Goal: Information Seeking & Learning: Learn about a topic

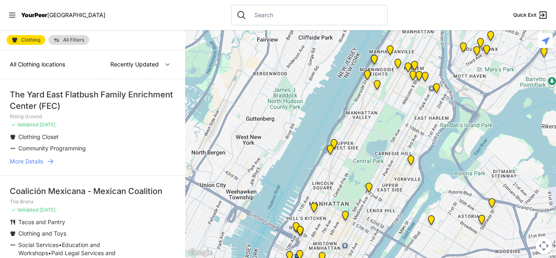
click at [555, 7] on nav "YourPeer [GEOGRAPHIC_DATA] Quick Exit" at bounding box center [278, 15] width 556 height 30
drag, startPoint x: 555, startPoint y: 7, endPoint x: 555, endPoint y: 28, distance: 21.2
click at [555, 28] on nav "YourPeer [GEOGRAPHIC_DATA] Quick Exit" at bounding box center [278, 15] width 556 height 30
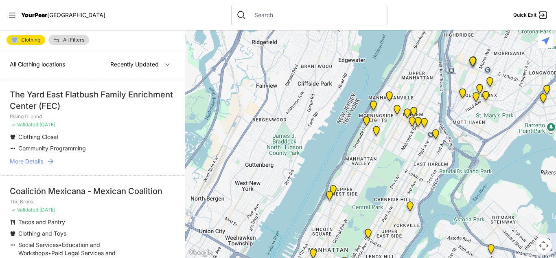
drag, startPoint x: 555, startPoint y: 53, endPoint x: 554, endPoint y: 102, distance: 48.8
click at [554, 102] on div at bounding box center [370, 143] width 371 height 227
click at [172, 125] on p "✓ Validated [DATE]" at bounding box center [93, 124] width 166 height 7
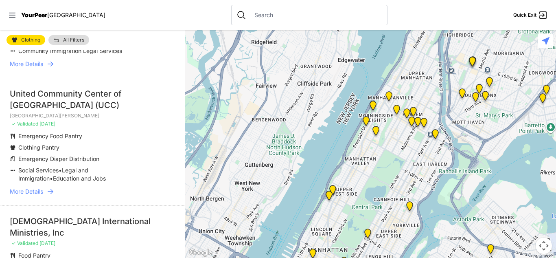
scroll to position [302, 0]
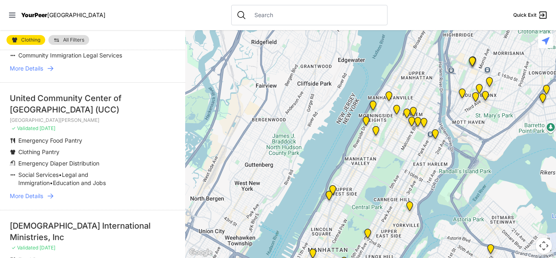
click at [22, 192] on span "More Details" at bounding box center [26, 196] width 33 height 8
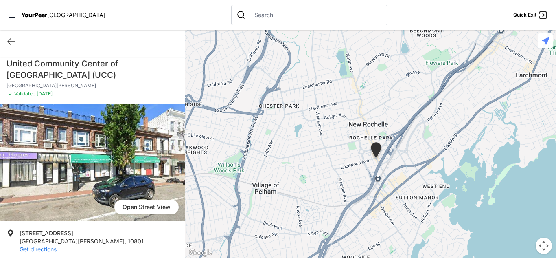
drag, startPoint x: 327, startPoint y: 174, endPoint x: 332, endPoint y: 190, distance: 16.3
click at [332, 190] on div at bounding box center [370, 143] width 371 height 227
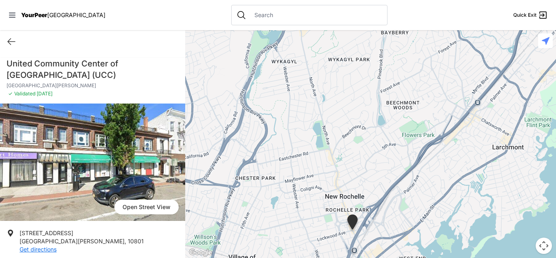
drag, startPoint x: 403, startPoint y: 70, endPoint x: 365, endPoint y: 166, distance: 103.1
click at [365, 166] on div at bounding box center [370, 143] width 371 height 227
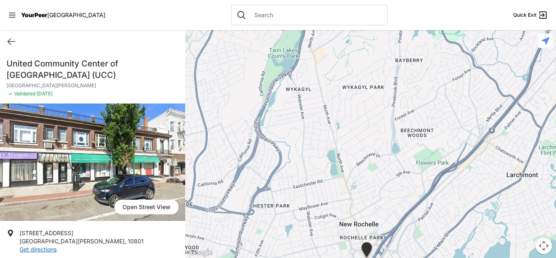
drag, startPoint x: 333, startPoint y: 188, endPoint x: 363, endPoint y: 204, distance: 33.7
click at [363, 204] on div at bounding box center [370, 143] width 371 height 227
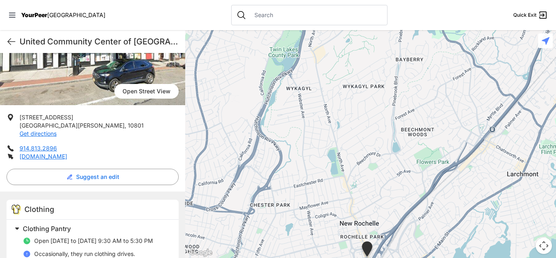
scroll to position [161, 0]
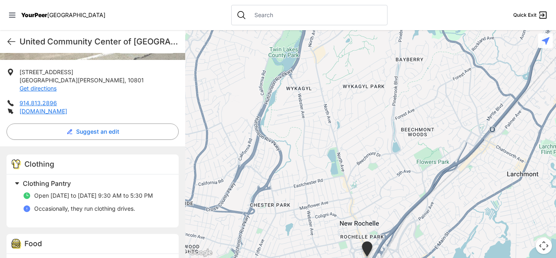
click at [103, 195] on span "Open [DATE] to [DATE] 9:30 AM to 5:30 PM" at bounding box center [93, 195] width 119 height 7
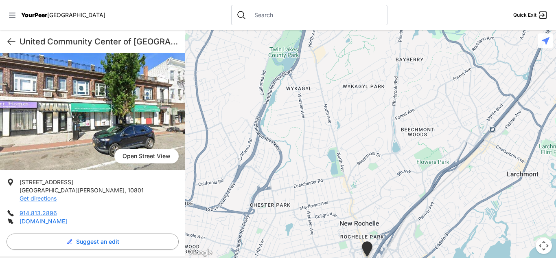
scroll to position [0, 0]
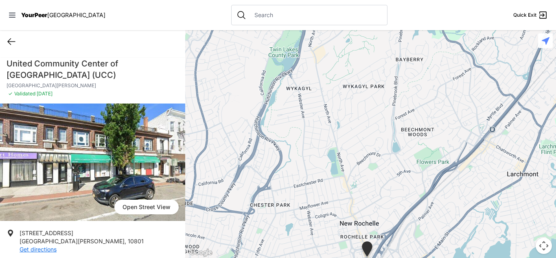
click at [12, 40] on icon at bounding box center [12, 42] width 10 height 10
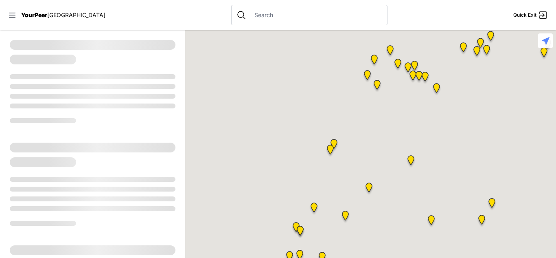
select select "recentlyUpdated"
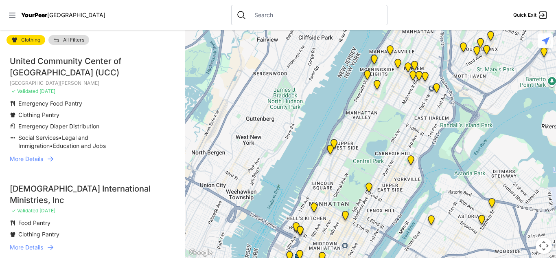
scroll to position [326, 0]
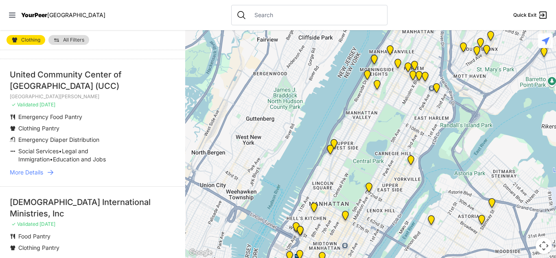
click at [288, 145] on div at bounding box center [370, 143] width 371 height 227
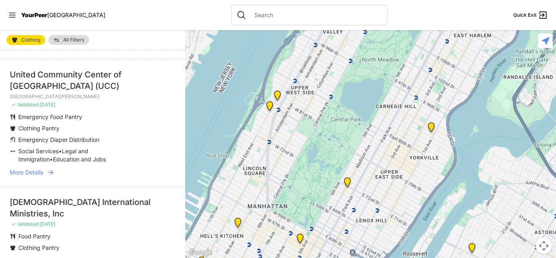
drag, startPoint x: 464, startPoint y: 176, endPoint x: 361, endPoint y: 120, distance: 117.8
click at [361, 120] on div at bounding box center [370, 143] width 371 height 227
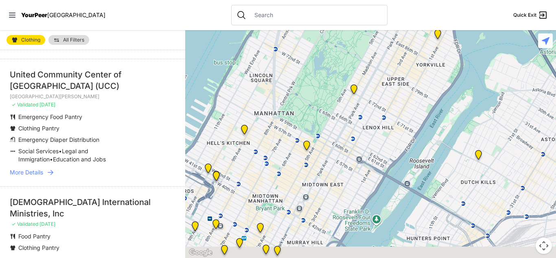
drag, startPoint x: 387, startPoint y: 201, endPoint x: 395, endPoint y: 105, distance: 97.2
click at [395, 105] on div at bounding box center [370, 143] width 371 height 227
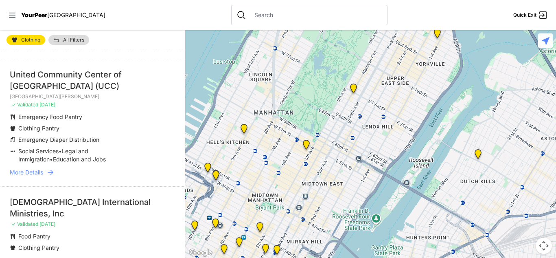
click at [331, 208] on div at bounding box center [370, 143] width 371 height 227
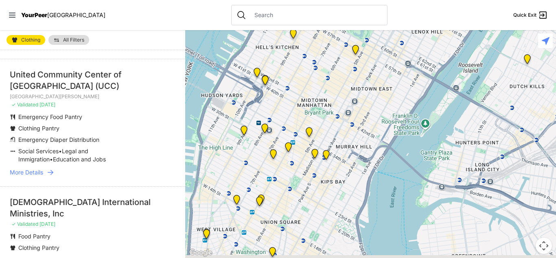
drag, startPoint x: 331, startPoint y: 208, endPoint x: 390, endPoint y: 100, distance: 123.6
click at [390, 100] on div at bounding box center [370, 143] width 371 height 227
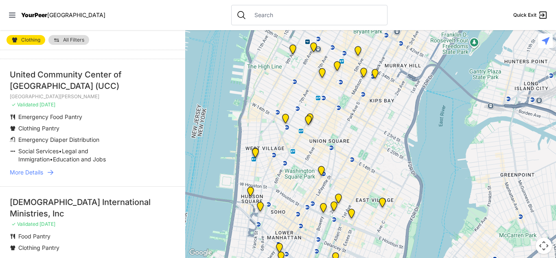
drag, startPoint x: 314, startPoint y: 228, endPoint x: 387, endPoint y: 109, distance: 139.9
click at [387, 109] on div at bounding box center [370, 143] width 371 height 227
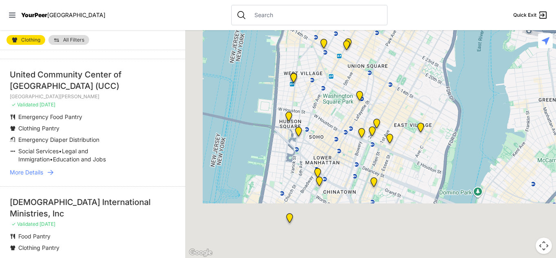
drag, startPoint x: 359, startPoint y: 180, endPoint x: 400, endPoint y: 97, distance: 92.8
click at [400, 97] on div at bounding box center [370, 143] width 371 height 227
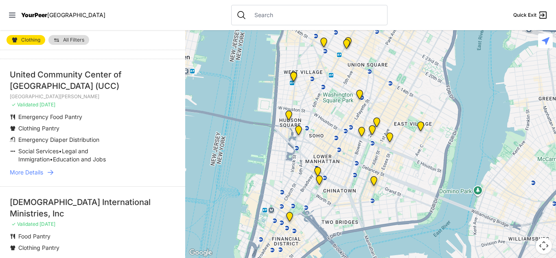
click at [358, 94] on img "Harvey Milk High School" at bounding box center [359, 96] width 10 height 13
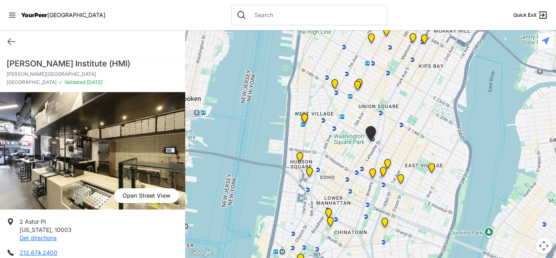
click at [341, 85] on div at bounding box center [370, 143] width 371 height 227
click at [334, 82] on img "Church of the Village" at bounding box center [335, 85] width 10 height 13
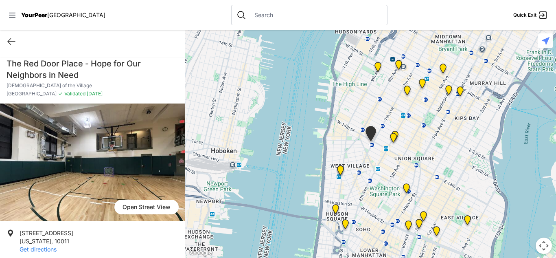
click at [441, 147] on div at bounding box center [370, 143] width 371 height 227
click at [345, 223] on img "Main Location, SoHo, DYCD Youth Drop-in Center" at bounding box center [345, 225] width 10 height 13
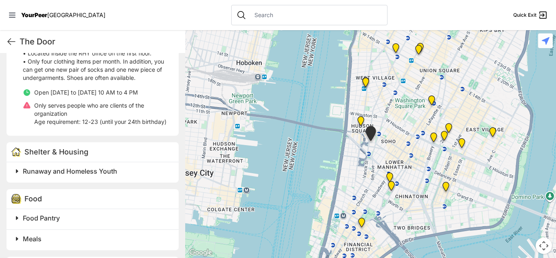
scroll to position [296, 0]
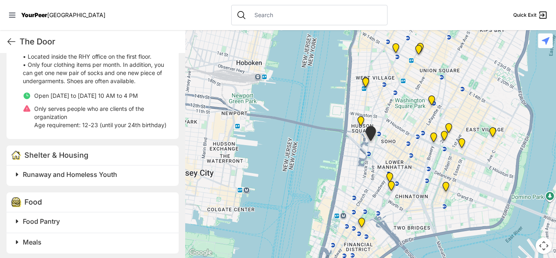
click at [361, 120] on img at bounding box center [361, 122] width 10 height 13
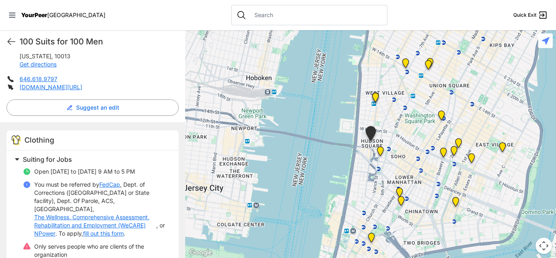
scroll to position [164, 0]
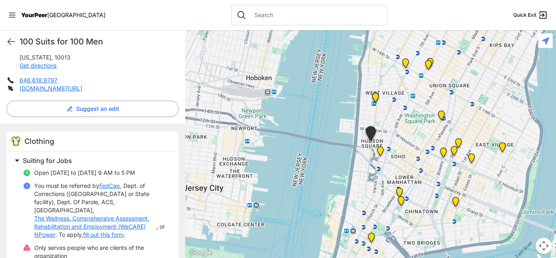
click at [118, 230] on link "fill out this form" at bounding box center [103, 234] width 41 height 8
click at [352, 90] on div at bounding box center [370, 143] width 371 height 227
click at [399, 192] on img "Tribeca Campus/New York City Rescue Mission" at bounding box center [399, 193] width 10 height 13
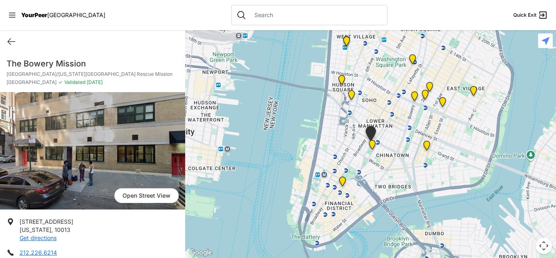
click at [342, 182] on img "Main Office" at bounding box center [342, 182] width 10 height 13
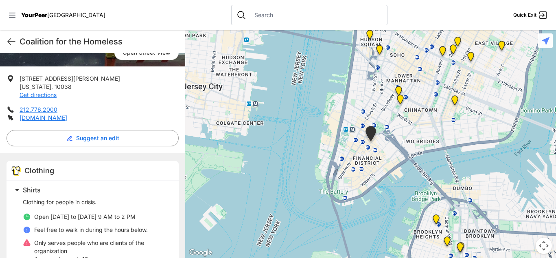
scroll to position [119, 0]
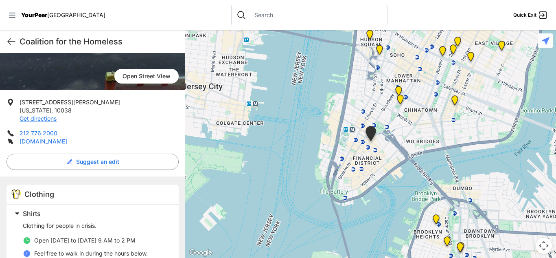
click at [458, 43] on img "Maryhouse" at bounding box center [458, 43] width 10 height 13
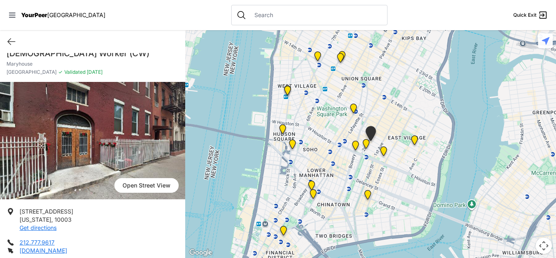
scroll to position [8, 0]
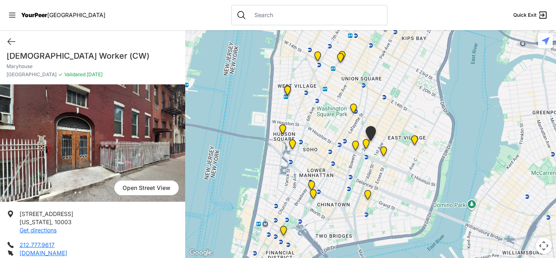
click at [349, 109] on img "Harvey Milk High School" at bounding box center [353, 109] width 10 height 13
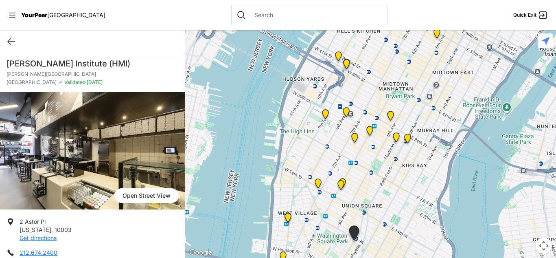
drag, startPoint x: 416, startPoint y: 97, endPoint x: 399, endPoint y: 197, distance: 101.2
click at [399, 197] on div at bounding box center [370, 143] width 371 height 227
click at [407, 135] on img "Mainchance Adult Drop-in Center" at bounding box center [407, 139] width 10 height 13
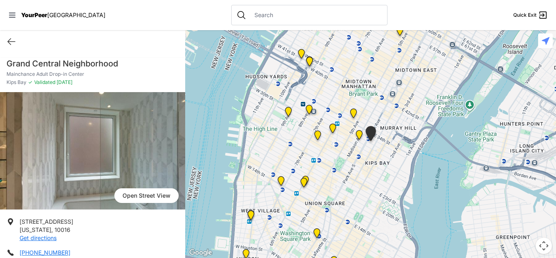
click at [357, 134] on img "Greater New York City" at bounding box center [359, 136] width 10 height 13
click at [359, 134] on img "Greater New York City" at bounding box center [359, 136] width 10 height 13
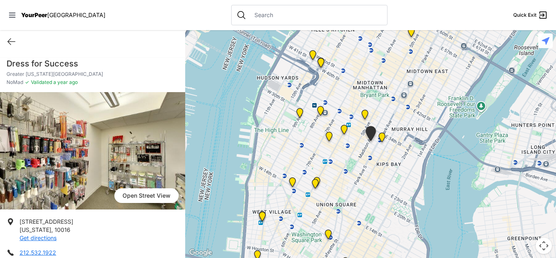
click at [364, 112] on img at bounding box center [365, 115] width 10 height 13
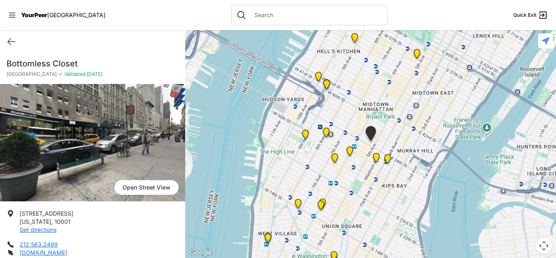
click at [364, 112] on div at bounding box center [370, 143] width 371 height 227
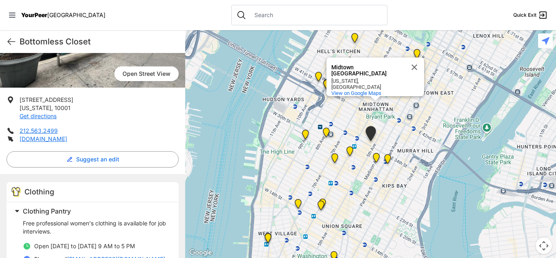
scroll to position [111, 0]
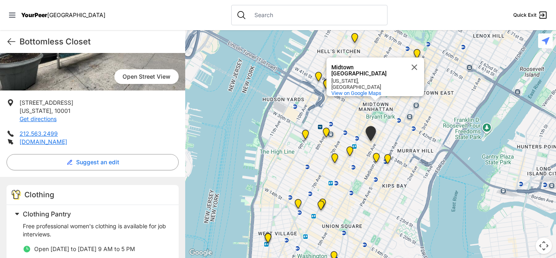
click at [349, 151] on img "Headquarters" at bounding box center [350, 152] width 10 height 13
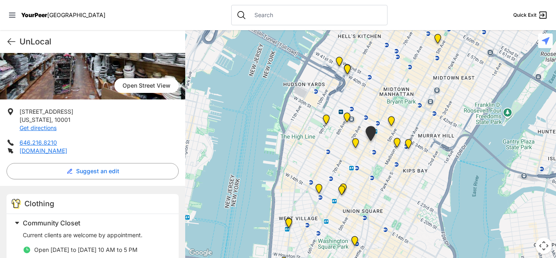
scroll to position [110, 0]
click at [34, 150] on link "[DOMAIN_NAME]" at bounding box center [44, 150] width 48 height 7
click at [349, 68] on img "Metro Baptist Church" at bounding box center [347, 70] width 10 height 13
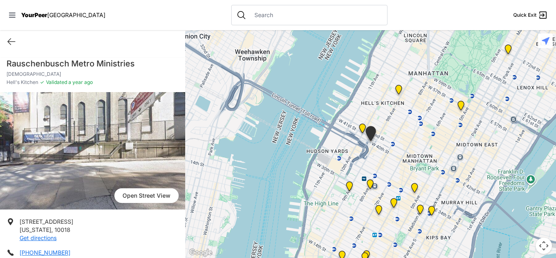
click at [398, 87] on img "9th Avenue Drop-in Center" at bounding box center [399, 91] width 10 height 13
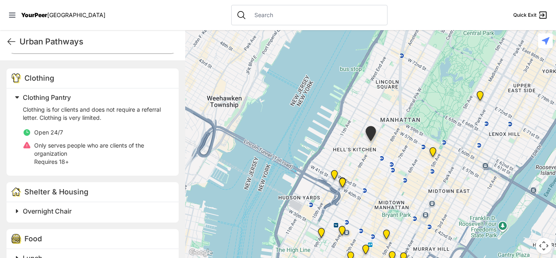
scroll to position [145, 0]
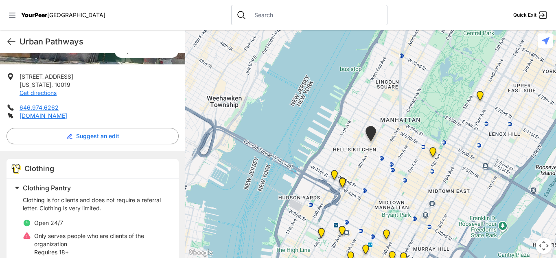
click at [480, 96] on img "Manhattan" at bounding box center [480, 97] width 10 height 13
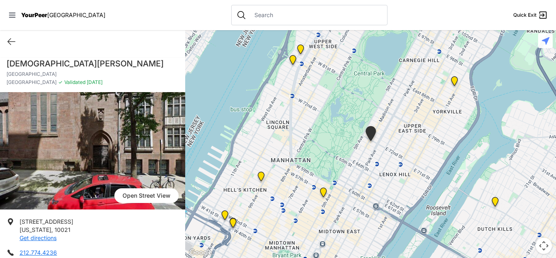
click at [454, 79] on img "Avenue Church" at bounding box center [454, 82] width 10 height 13
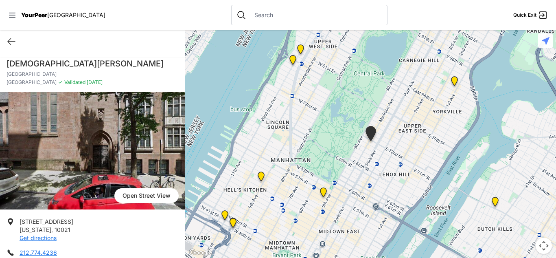
click at [293, 57] on img at bounding box center [293, 61] width 10 height 13
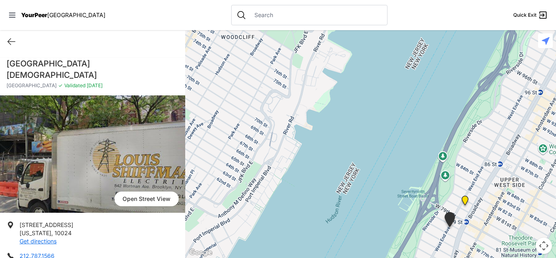
click at [464, 199] on img "Pathways Adult Drop-In Program" at bounding box center [465, 201] width 10 height 13
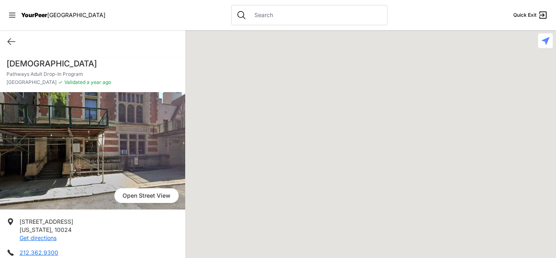
click at [464, 199] on div at bounding box center [370, 143] width 371 height 227
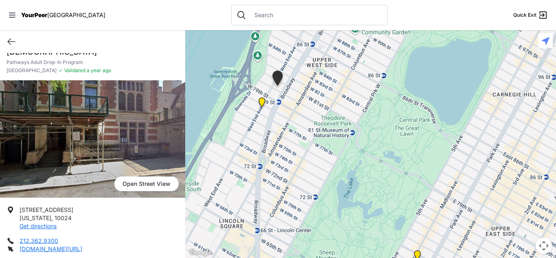
scroll to position [7, 0]
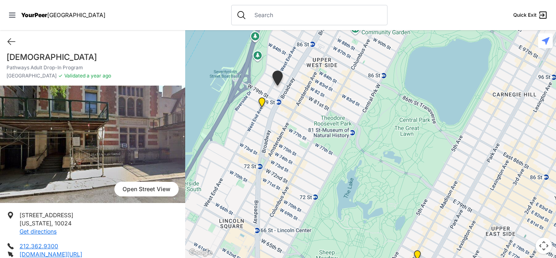
click at [262, 102] on img at bounding box center [262, 103] width 10 height 13
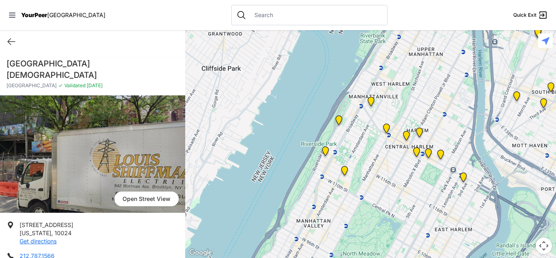
drag, startPoint x: 497, startPoint y: 95, endPoint x: 374, endPoint y: 261, distance: 206.6
click at [374, 257] on html "View map Close panel YourPeer [GEOGRAPHIC_DATA] Quick Exit Single Adult Familie…" at bounding box center [278, 129] width 556 height 258
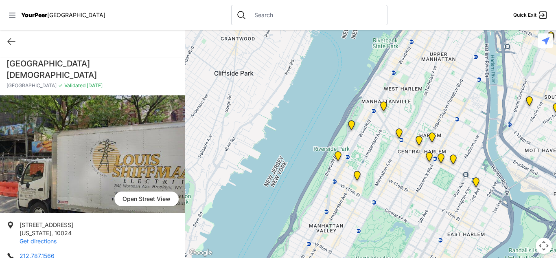
drag, startPoint x: 434, startPoint y: 108, endPoint x: 444, endPoint y: 114, distance: 12.2
click at [444, 114] on div at bounding box center [370, 143] width 371 height 227
click at [337, 153] on img "Ford Hall" at bounding box center [337, 157] width 10 height 13
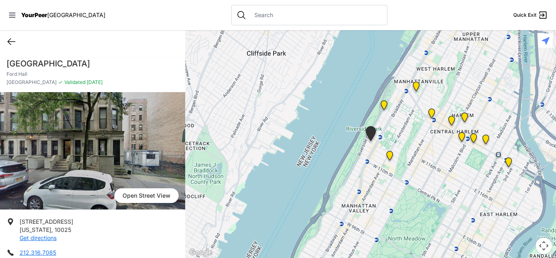
click at [9, 38] on icon at bounding box center [12, 42] width 10 height 10
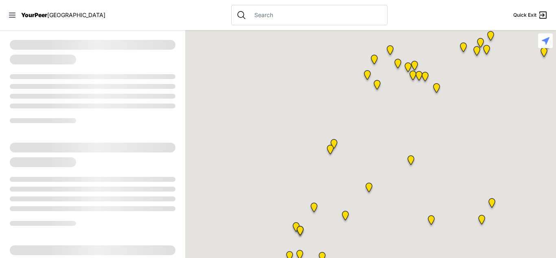
select select "recentlyUpdated"
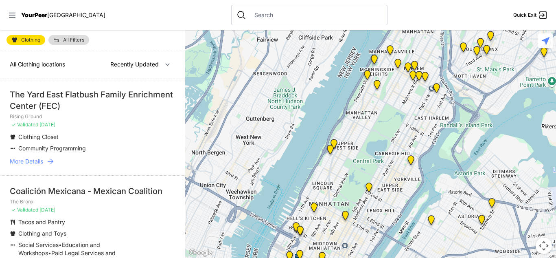
click at [368, 187] on img "Manhattan" at bounding box center [369, 188] width 10 height 13
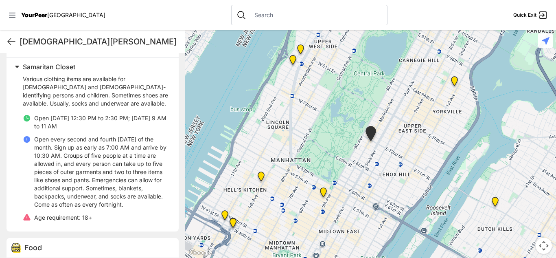
scroll to position [214, 0]
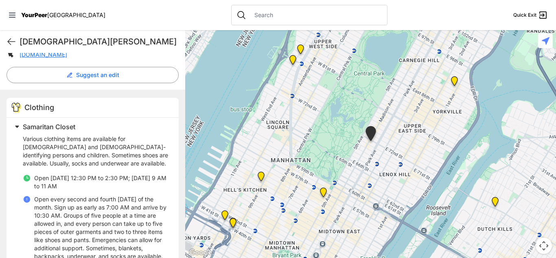
click at [324, 192] on img at bounding box center [323, 193] width 10 height 13
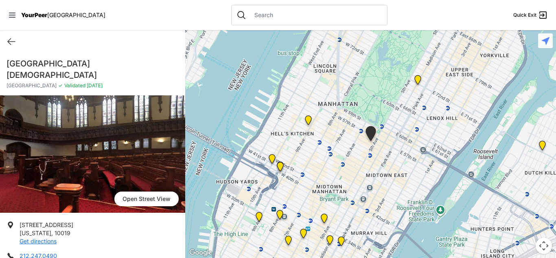
click at [324, 192] on div at bounding box center [370, 143] width 371 height 227
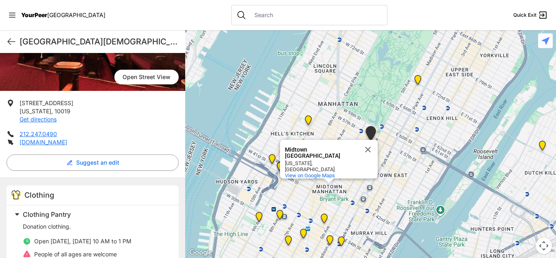
scroll to position [120, 0]
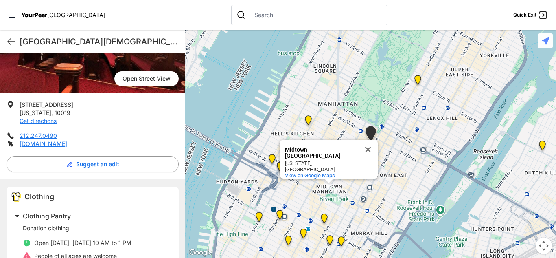
drag, startPoint x: 184, startPoint y: 124, endPoint x: 181, endPoint y: 178, distance: 54.6
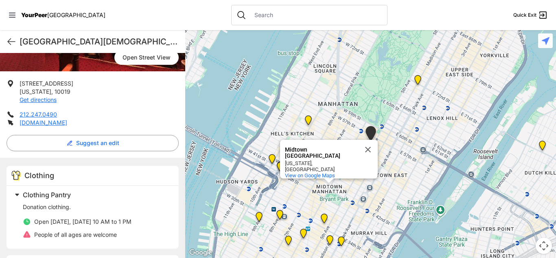
scroll to position [222, 0]
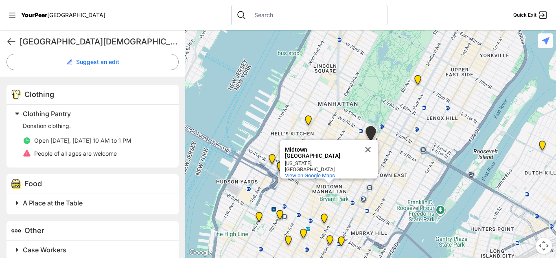
click at [160, 153] on div "Clothing Pantry Donation clothing. Open [DATE], [DATE] 10 AM to 1 PM People of …" at bounding box center [93, 136] width 172 height 63
click at [417, 83] on img "Manhattan" at bounding box center [418, 81] width 10 height 13
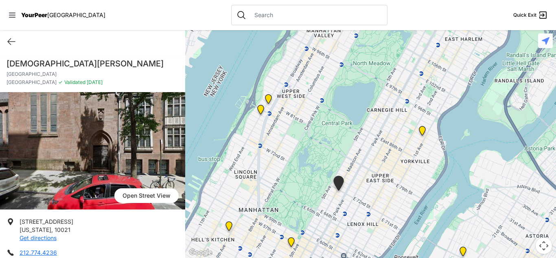
drag, startPoint x: 403, startPoint y: 68, endPoint x: 366, endPoint y: 128, distance: 70.7
click at [366, 128] on div at bounding box center [370, 143] width 371 height 227
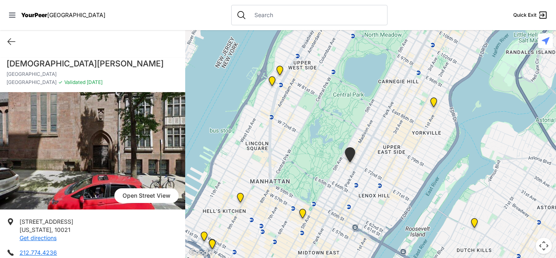
drag, startPoint x: 378, startPoint y: 152, endPoint x: 394, endPoint y: 111, distance: 43.4
click at [394, 111] on div at bounding box center [370, 143] width 371 height 227
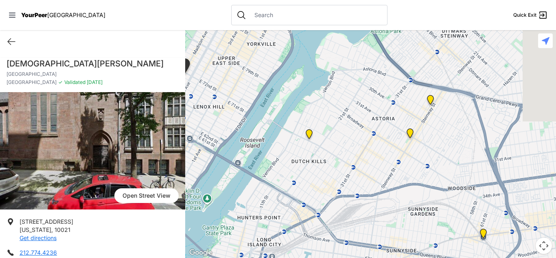
drag, startPoint x: 523, startPoint y: 212, endPoint x: 311, endPoint y: 98, distance: 240.7
click at [311, 98] on div at bounding box center [370, 143] width 371 height 227
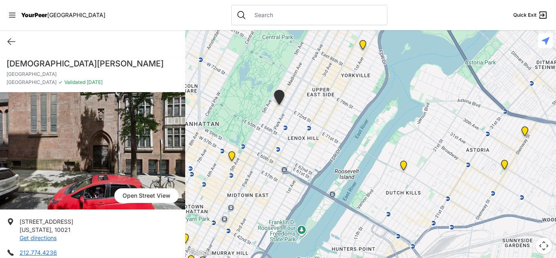
drag, startPoint x: 318, startPoint y: 125, endPoint x: 430, endPoint y: 162, distance: 117.9
click at [430, 162] on div at bounding box center [370, 143] width 371 height 227
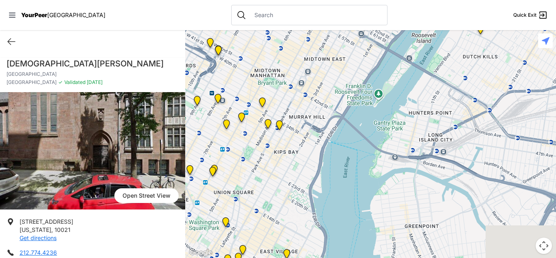
drag, startPoint x: 251, startPoint y: 195, endPoint x: 345, endPoint y: 31, distance: 189.9
click at [345, 31] on div at bounding box center [370, 143] width 371 height 227
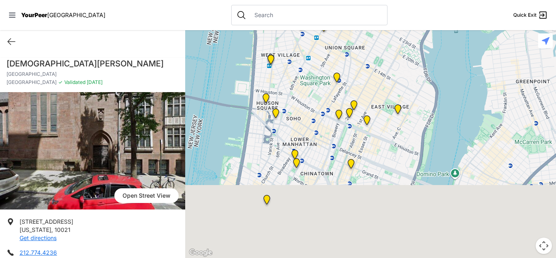
drag, startPoint x: 290, startPoint y: 169, endPoint x: 404, endPoint y: 20, distance: 187.9
click at [404, 20] on div "Close panel YourPeer [GEOGRAPHIC_DATA] Quick Exit Single Adult Families Soup Ki…" at bounding box center [278, 129] width 556 height 258
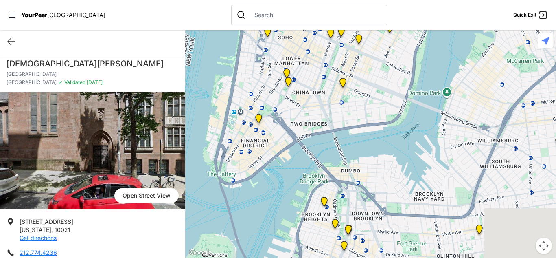
drag, startPoint x: 368, startPoint y: 163, endPoint x: 361, endPoint y: 66, distance: 96.7
click at [361, 66] on div at bounding box center [370, 143] width 371 height 227
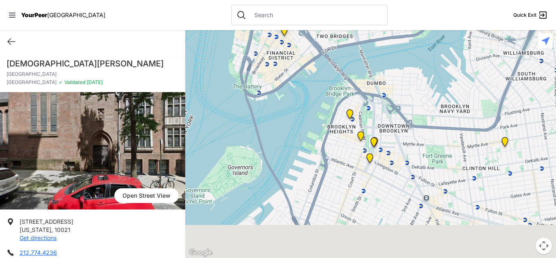
drag, startPoint x: 381, startPoint y: 238, endPoint x: 408, endPoint y: 148, distance: 93.9
click at [408, 148] on div at bounding box center [370, 143] width 371 height 227
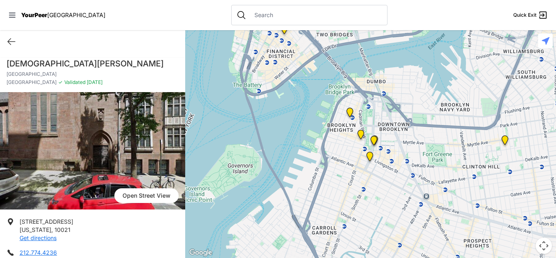
click at [350, 110] on img at bounding box center [350, 113] width 10 height 13
click at [347, 111] on img at bounding box center [350, 113] width 10 height 13
click at [349, 111] on img at bounding box center [350, 113] width 10 height 13
click at [350, 109] on img at bounding box center [350, 113] width 10 height 13
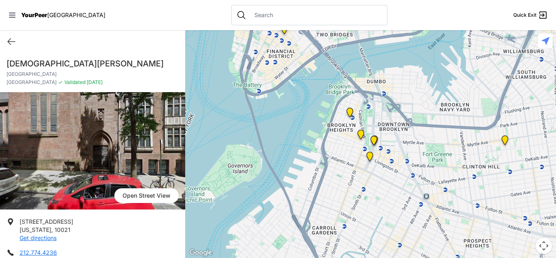
click at [350, 109] on img at bounding box center [350, 113] width 10 height 13
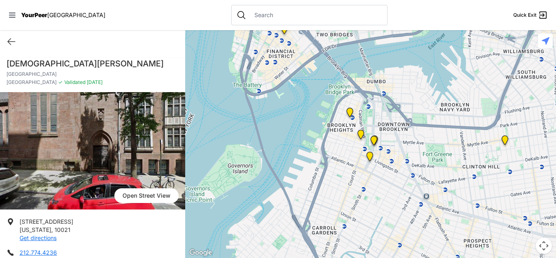
click at [350, 109] on img at bounding box center [350, 113] width 10 height 13
click at [360, 132] on img "Brooklyn" at bounding box center [361, 135] width 10 height 13
click at [372, 138] on img "Brooklyn" at bounding box center [374, 142] width 10 height 13
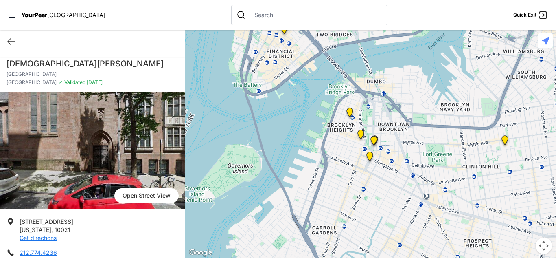
click at [372, 138] on img "Brooklyn" at bounding box center [374, 142] width 10 height 13
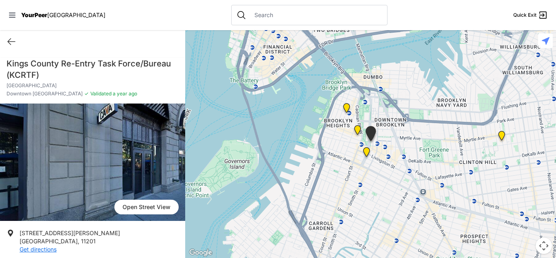
click at [347, 106] on img at bounding box center [346, 109] width 10 height 13
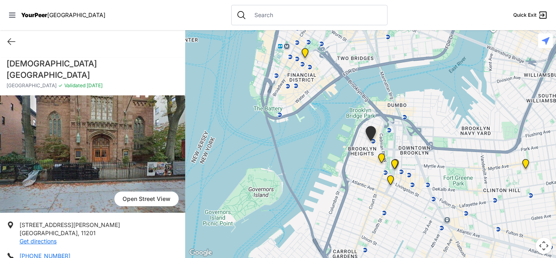
click at [380, 157] on img "Brooklyn" at bounding box center [381, 159] width 10 height 13
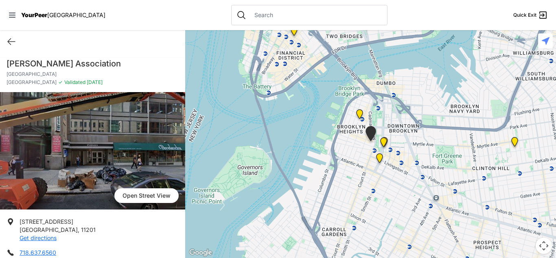
click at [515, 142] on img at bounding box center [514, 143] width 10 height 13
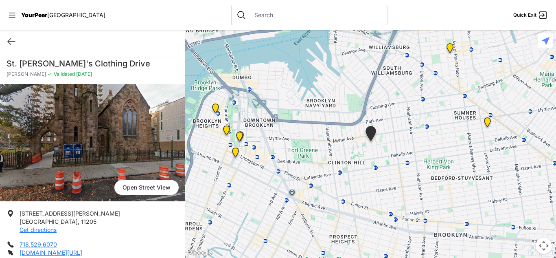
click at [450, 48] on img at bounding box center [450, 49] width 10 height 13
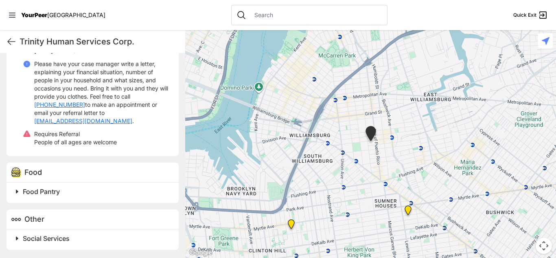
scroll to position [304, 0]
click at [291, 224] on img at bounding box center [291, 225] width 10 height 13
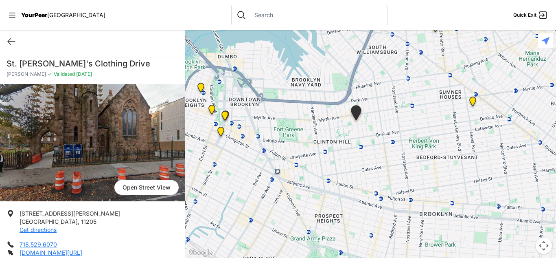
drag, startPoint x: 398, startPoint y: 159, endPoint x: 370, endPoint y: 127, distance: 43.5
click at [370, 127] on div at bounding box center [370, 143] width 371 height 227
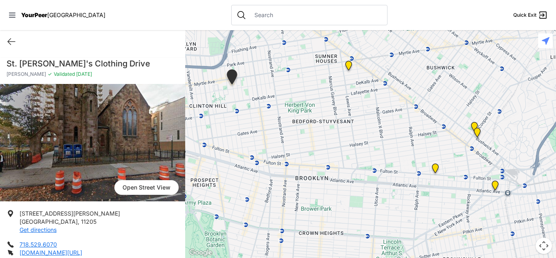
drag, startPoint x: 459, startPoint y: 146, endPoint x: 323, endPoint y: 107, distance: 141.4
click at [323, 107] on div at bounding box center [370, 143] width 371 height 227
click at [495, 183] on img "The Gathering Place Drop-in Center" at bounding box center [495, 186] width 10 height 13
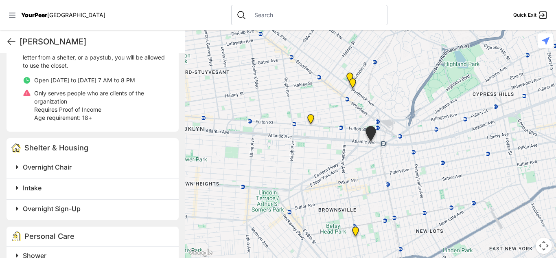
scroll to position [302, 0]
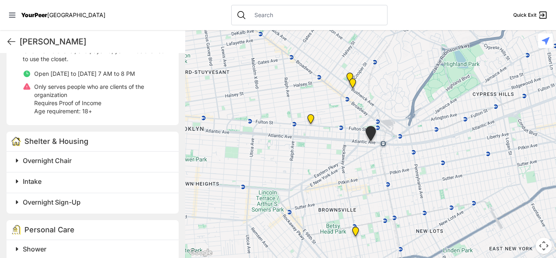
click at [313, 118] on img "SuperPantry" at bounding box center [311, 120] width 10 height 13
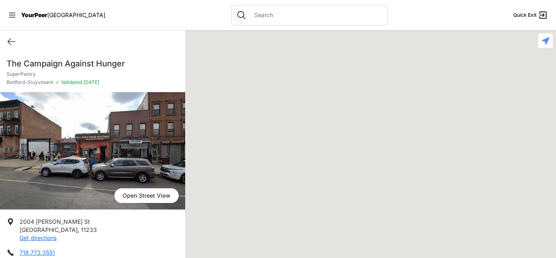
click at [310, 118] on div at bounding box center [370, 143] width 371 height 227
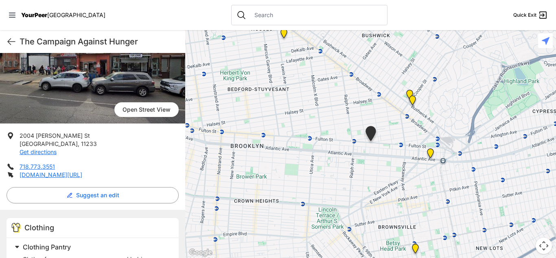
scroll to position [72, 0]
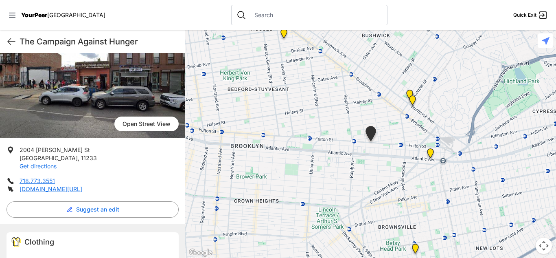
click at [413, 100] on img "Bushwick/North Brooklyn" at bounding box center [412, 101] width 10 height 13
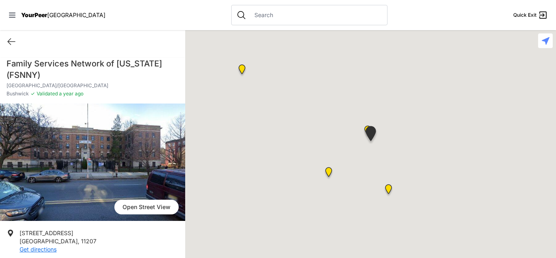
click at [413, 100] on div at bounding box center [370, 143] width 371 height 227
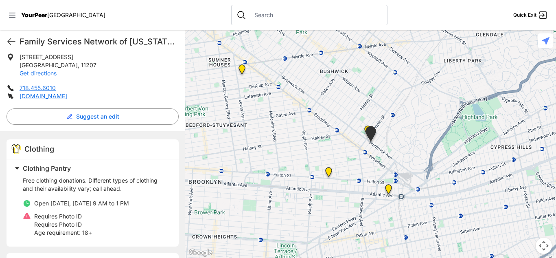
scroll to position [183, 0]
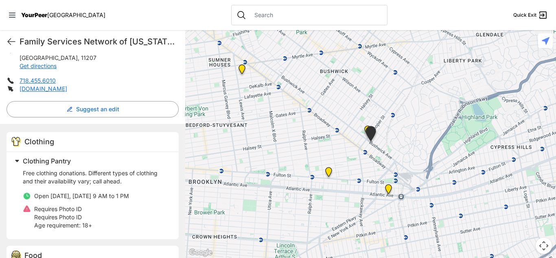
click at [241, 69] on img "Location of CCBQ, Brooklyn" at bounding box center [242, 70] width 10 height 13
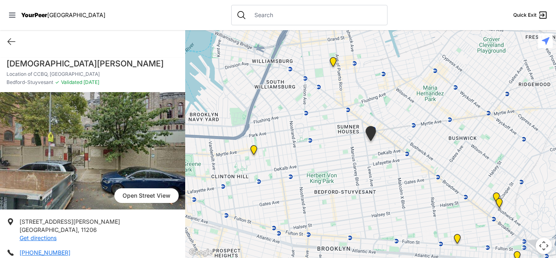
click at [255, 149] on img at bounding box center [254, 151] width 10 height 13
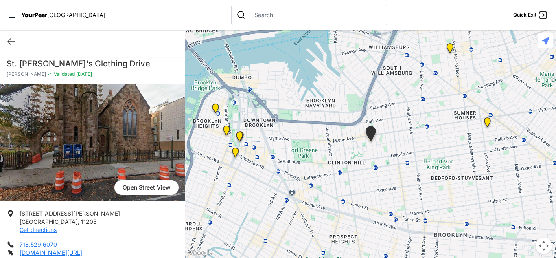
click at [449, 48] on img at bounding box center [450, 49] width 10 height 13
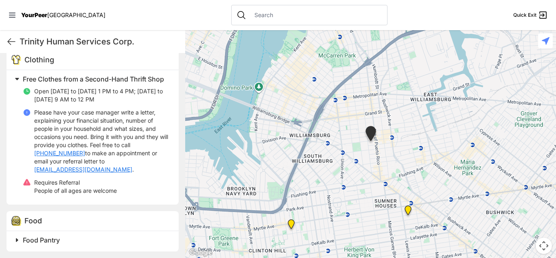
scroll to position [222, 0]
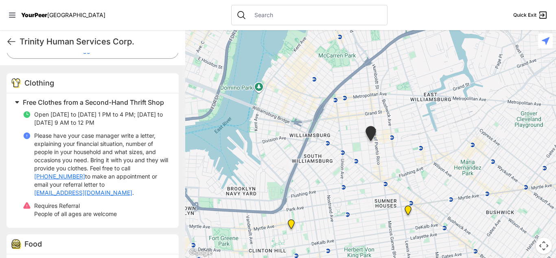
click at [292, 223] on img at bounding box center [291, 225] width 10 height 13
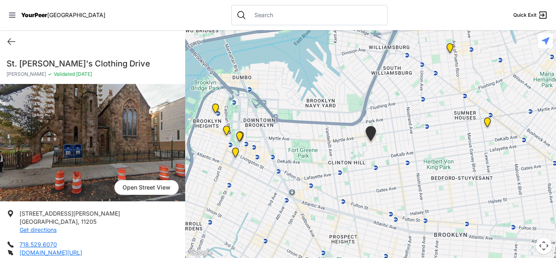
click at [236, 133] on img "Brooklyn" at bounding box center [239, 137] width 10 height 13
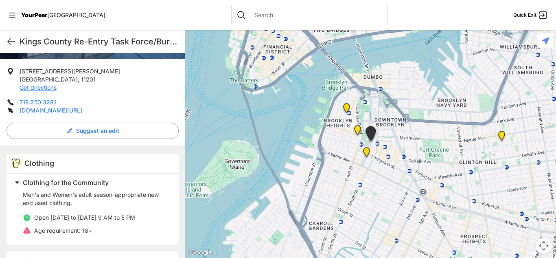
scroll to position [162, 0]
click at [345, 106] on img at bounding box center [346, 109] width 10 height 13
click at [356, 127] on img "Brooklyn" at bounding box center [357, 131] width 10 height 13
click at [368, 151] on img at bounding box center [366, 153] width 10 height 13
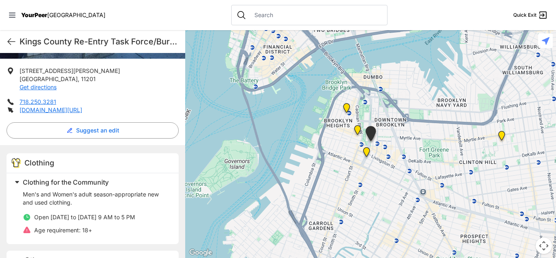
click at [365, 150] on img at bounding box center [366, 153] width 10 height 13
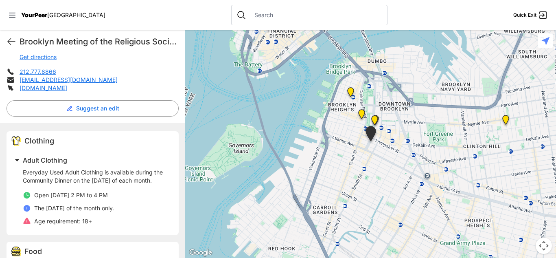
scroll to position [185, 0]
click at [505, 120] on img at bounding box center [506, 121] width 10 height 13
